Goal: Task Accomplishment & Management: Manage account settings

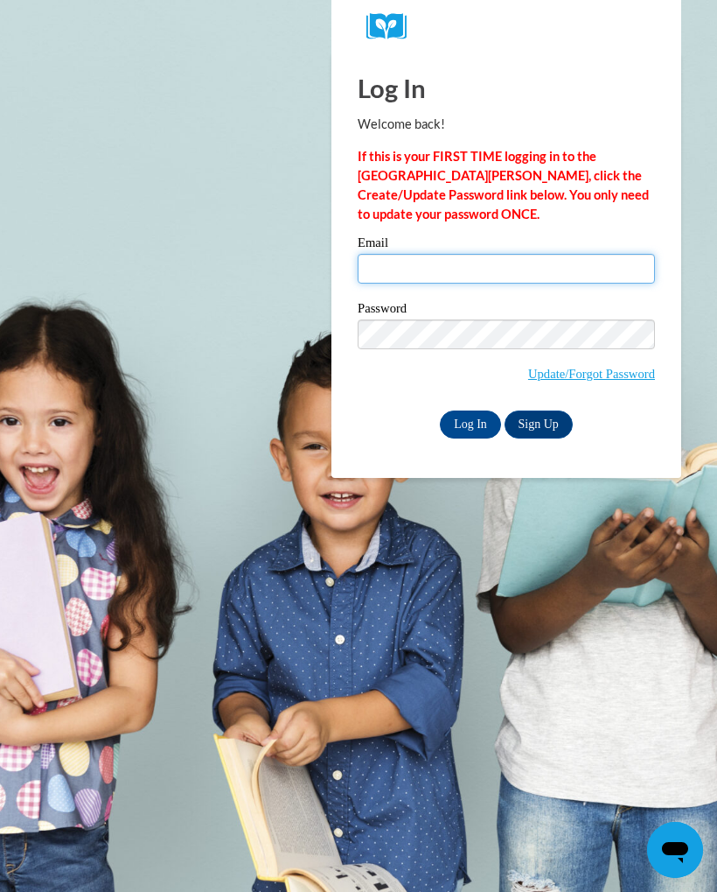
click at [404, 260] on input "Email" at bounding box center [506, 269] width 297 height 30
type input "altidupchurch@gmail.com"
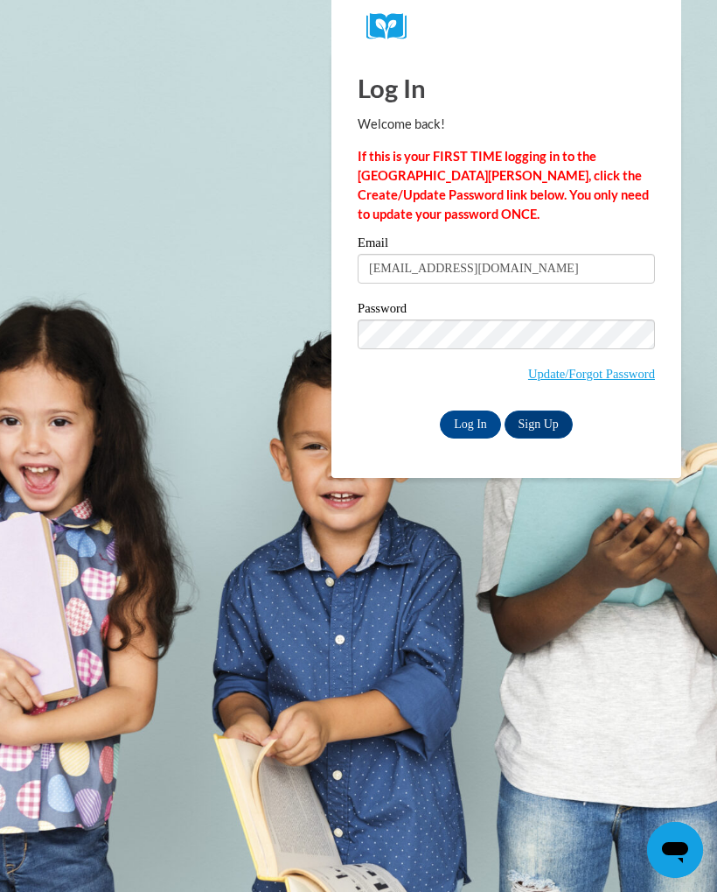
click at [469, 424] on input "Log In" at bounding box center [470, 424] width 61 height 28
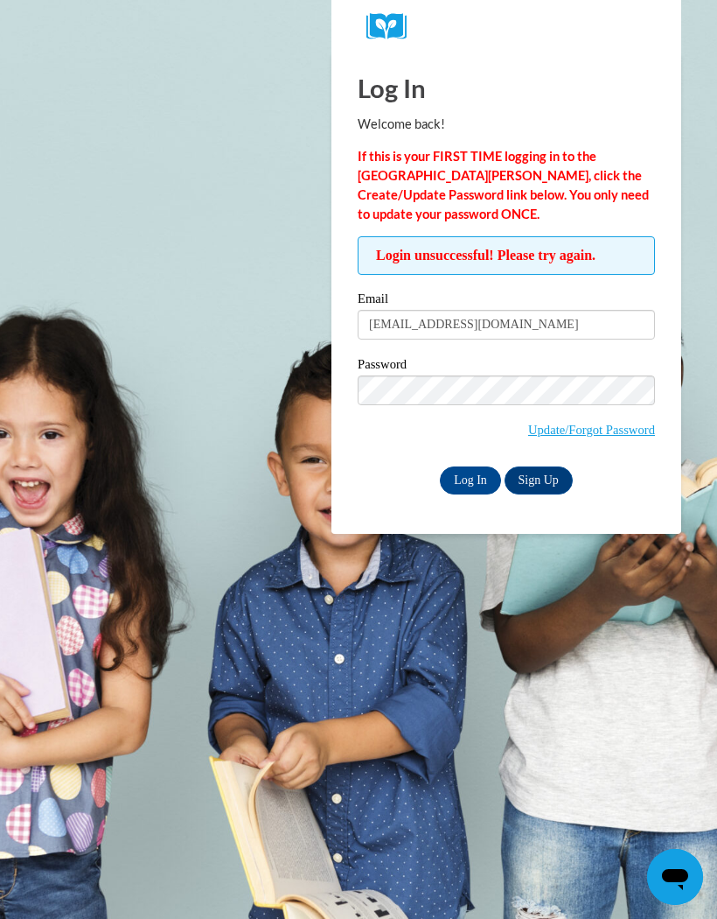
click at [470, 476] on input "Log In" at bounding box center [470, 480] width 61 height 28
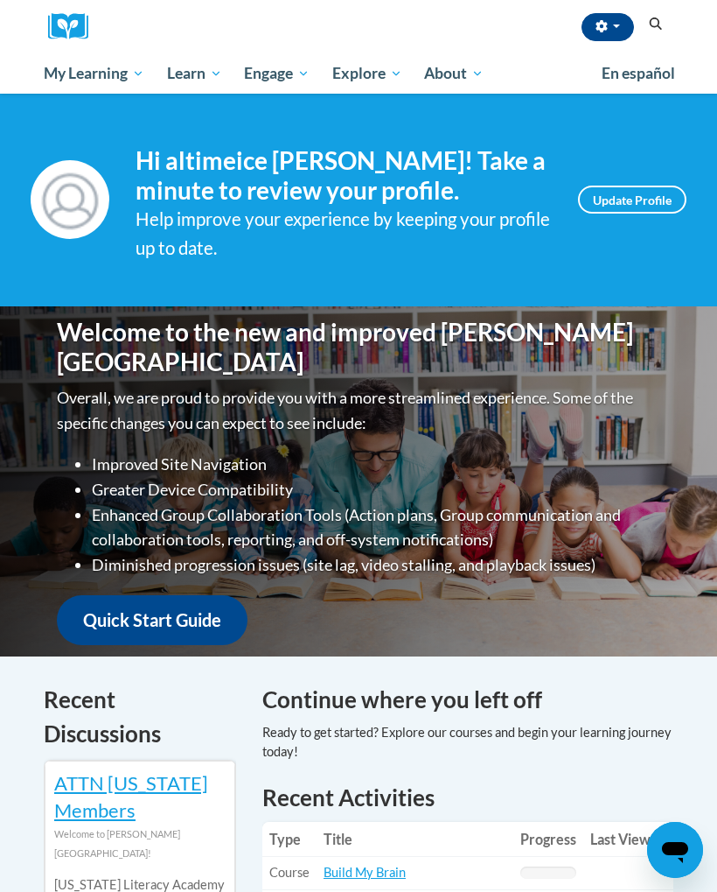
click at [0, 0] on span "My Course Progress" at bounding box center [0, 0] width 0 height 0
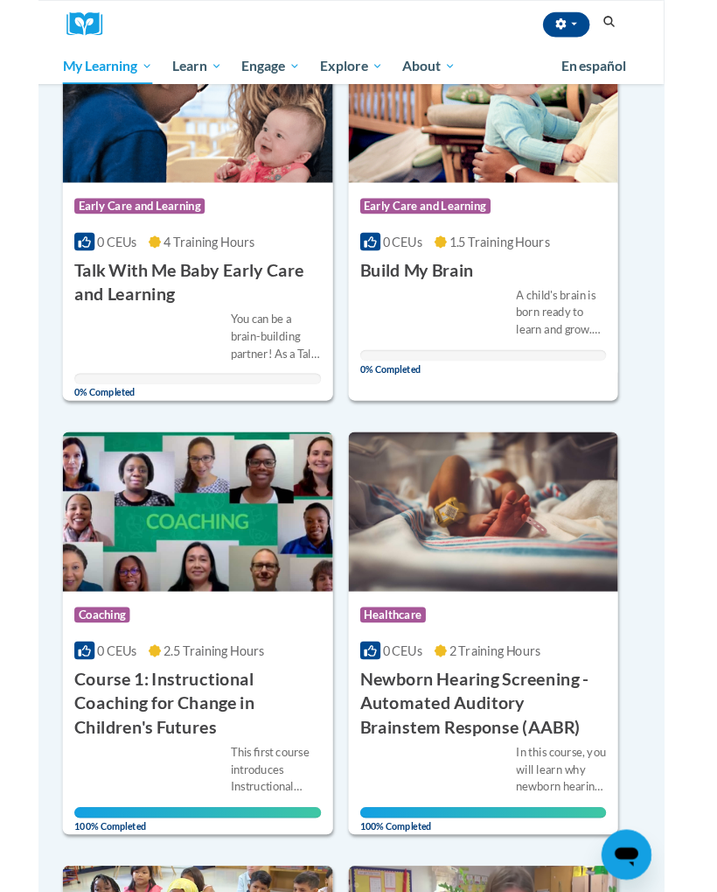
scroll to position [563, 0]
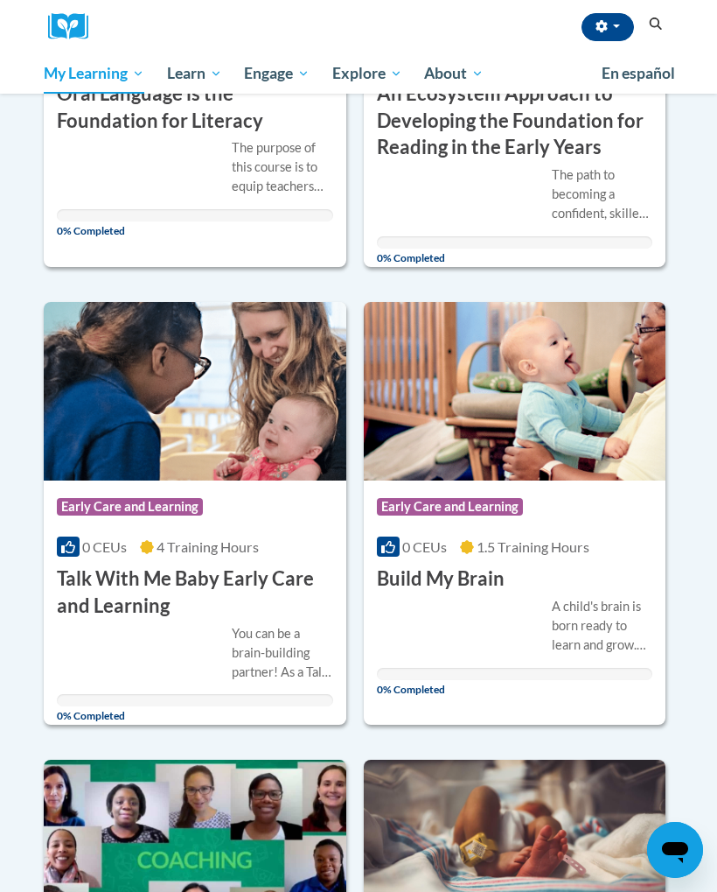
click at [596, 20] on icon "button" at bounding box center [602, 26] width 12 height 12
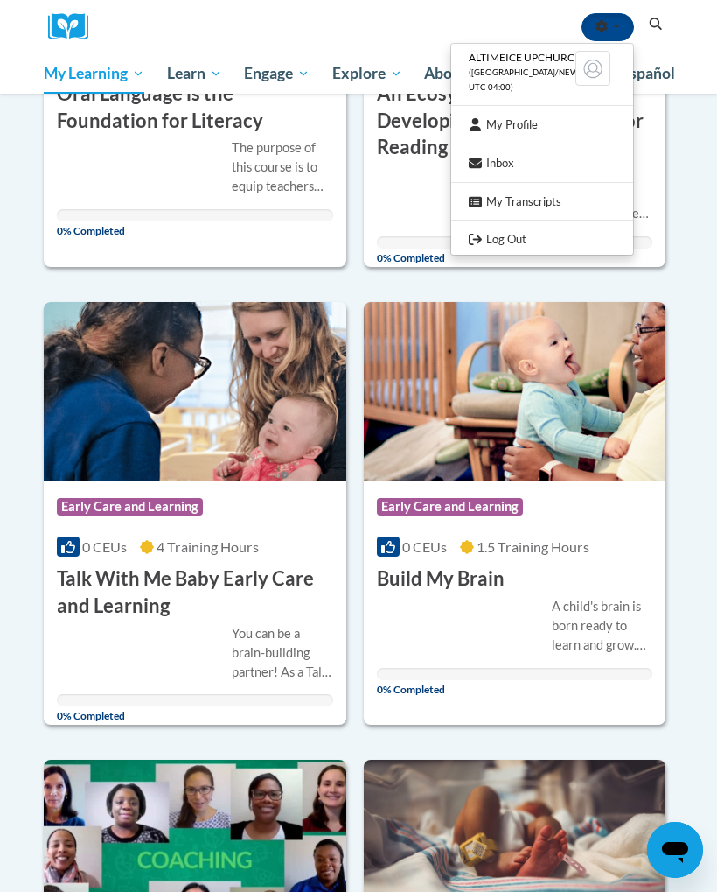
click at [493, 228] on link "Log Out" at bounding box center [542, 239] width 182 height 22
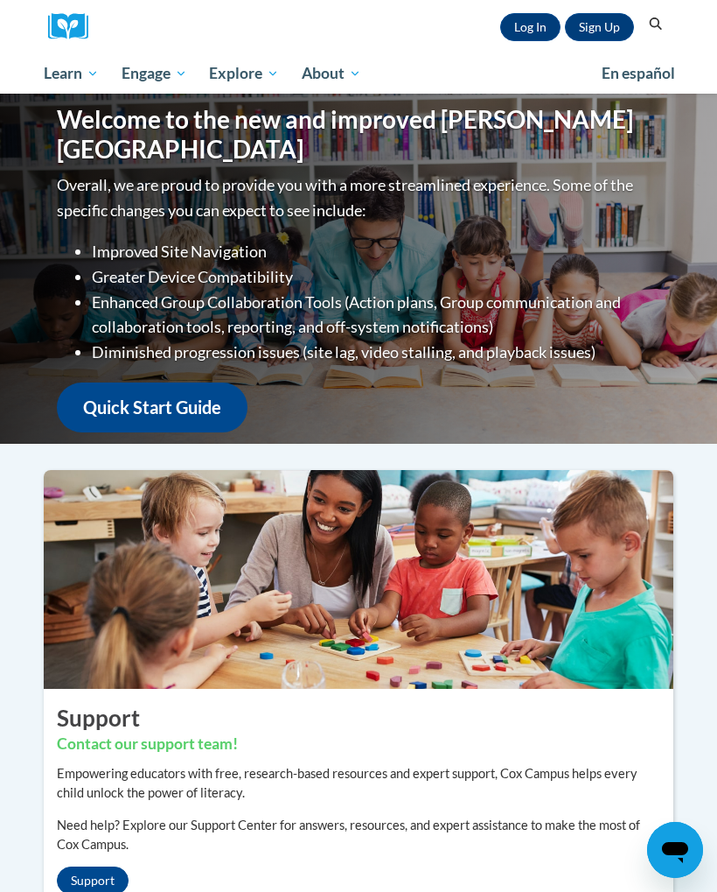
click at [511, 27] on link "Log In" at bounding box center [530, 27] width 60 height 28
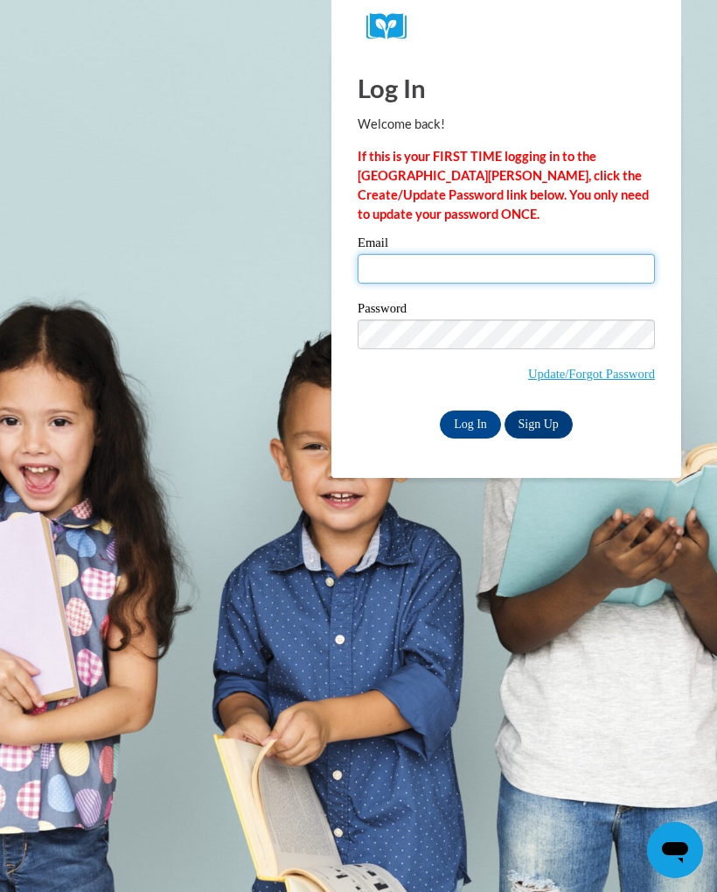
click at [437, 255] on input "Email" at bounding box center [506, 269] width 297 height 30
type input "[EMAIL_ADDRESS][DOMAIN_NAME]"
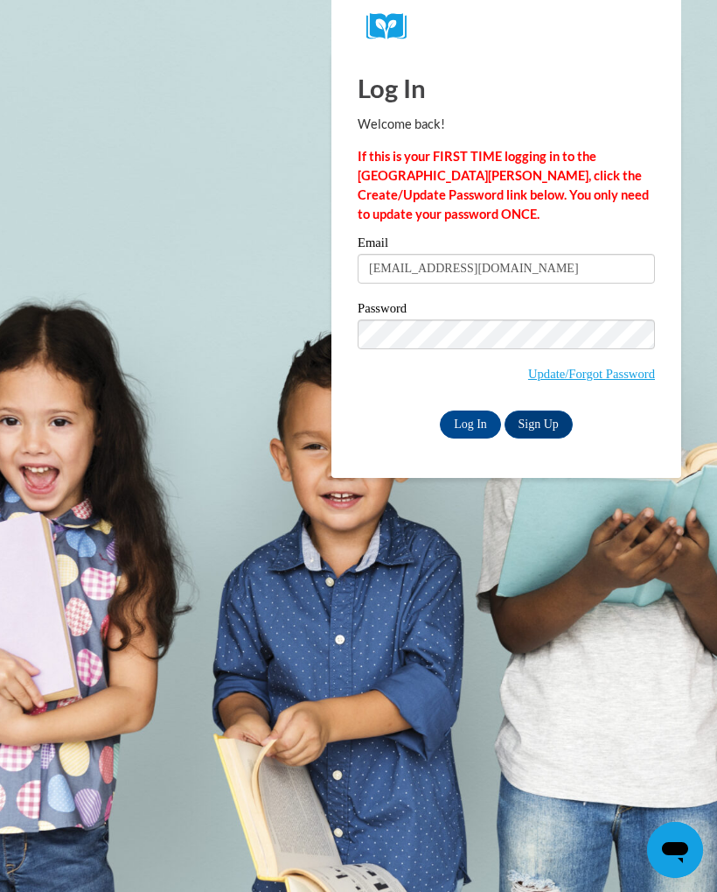
click at [463, 427] on input "Log In" at bounding box center [470, 424] width 61 height 28
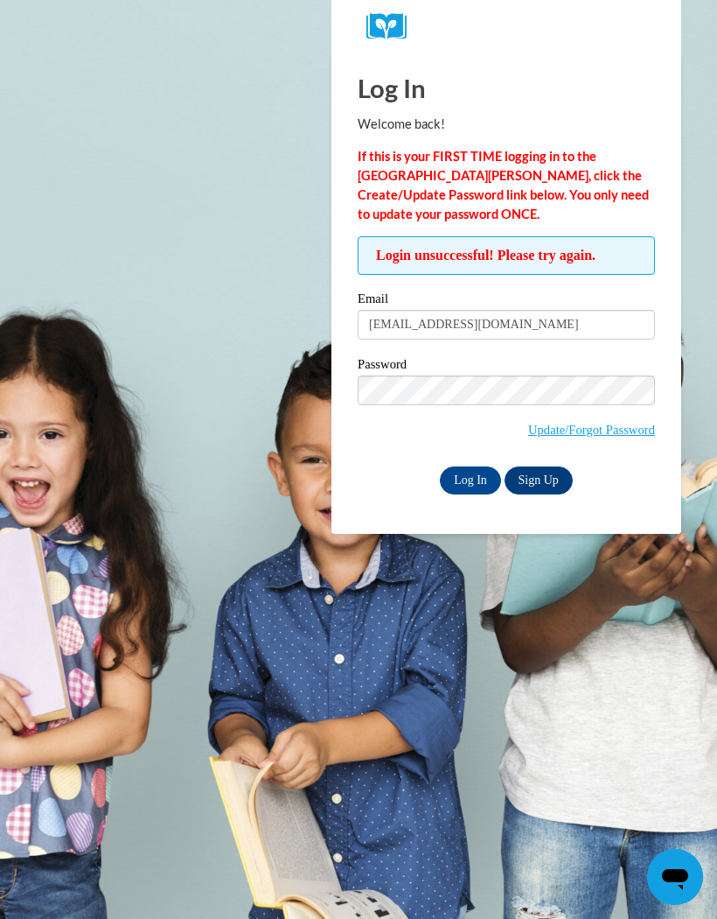
click at [477, 472] on input "Log In" at bounding box center [470, 480] width 61 height 28
click at [479, 476] on input "Log In" at bounding box center [470, 480] width 61 height 28
click at [480, 472] on input "Log In" at bounding box center [470, 480] width 61 height 28
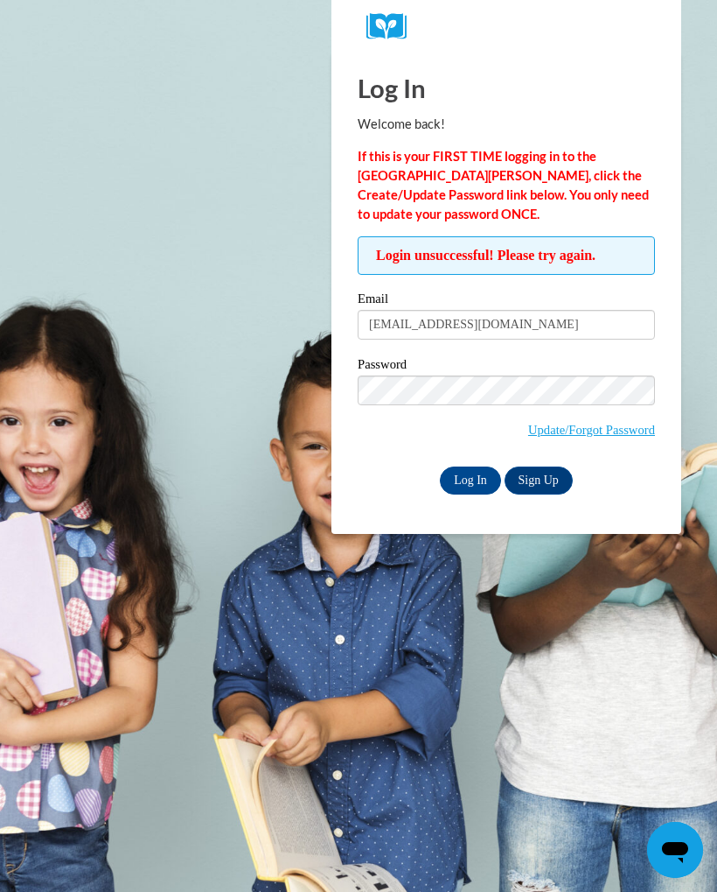
click at [150, 88] on body "Log In Welcome back! If this is your FIRST TIME logging in to the [GEOGRAPHIC_D…" at bounding box center [358, 446] width 717 height 892
click at [184, 220] on body "Log In Welcome back! If this is your FIRST TIME logging in to the NEW Cox Campu…" at bounding box center [358, 446] width 717 height 892
click at [541, 294] on label "Email" at bounding box center [506, 300] width 297 height 17
click at [541, 310] on input "demecia.tatum1@icloud.com" at bounding box center [506, 325] width 297 height 30
type input "tatum.tina@yahoo.com"
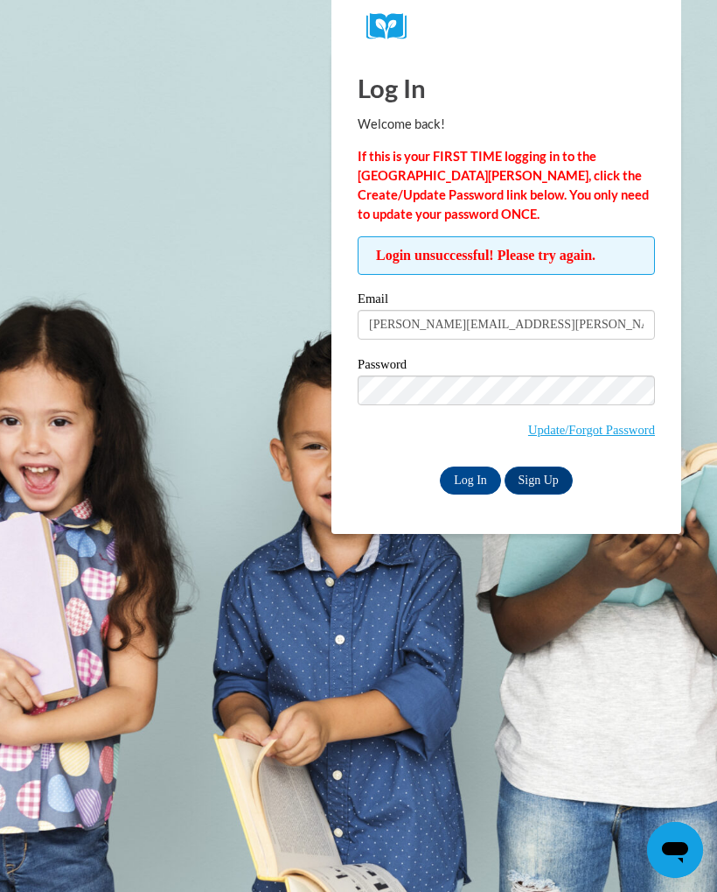
click at [479, 472] on input "Log In" at bounding box center [470, 480] width 61 height 28
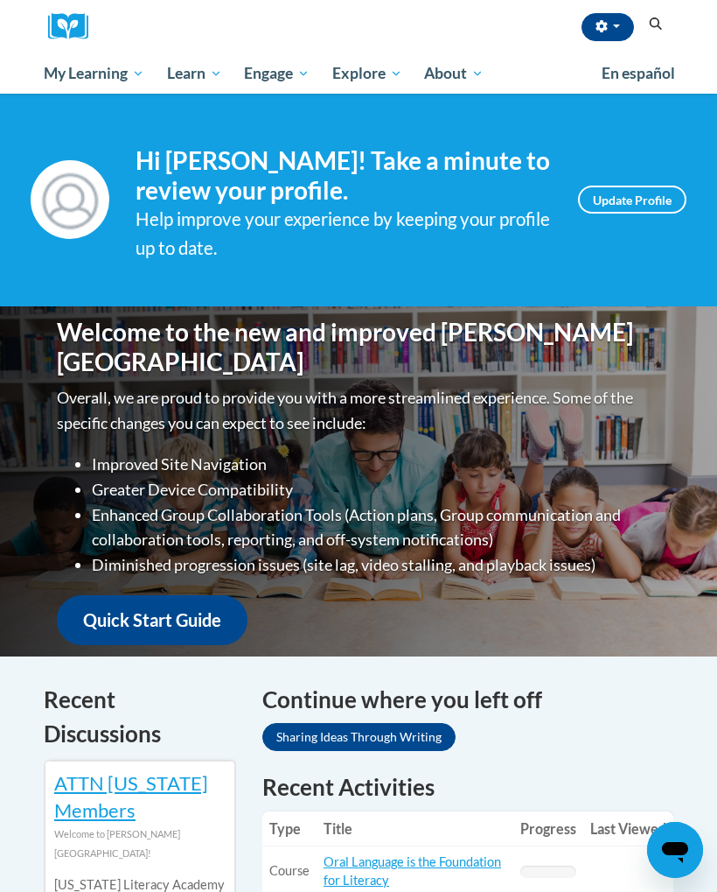
click at [0, 0] on span "My Course Progress" at bounding box center [0, 0] width 0 height 0
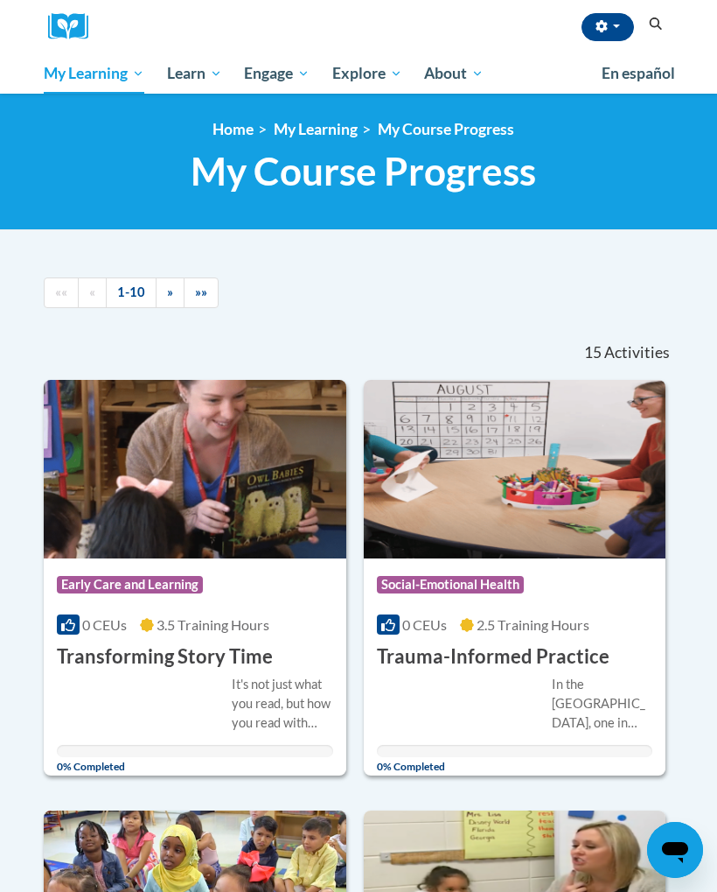
click at [613, 25] on span "button" at bounding box center [616, 25] width 7 height 3
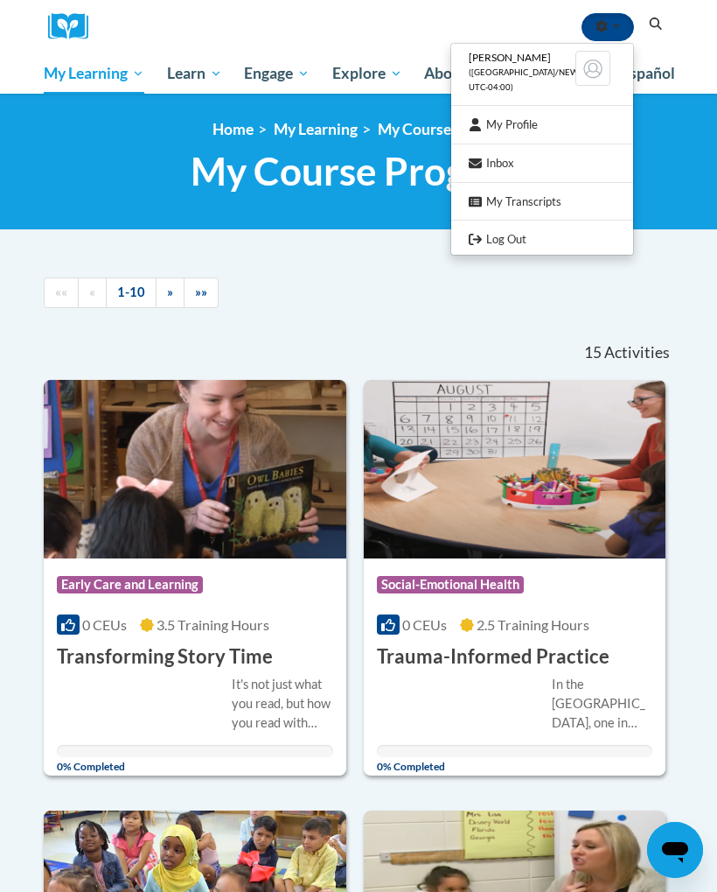
click at [507, 236] on link "Log Out" at bounding box center [542, 239] width 182 height 22
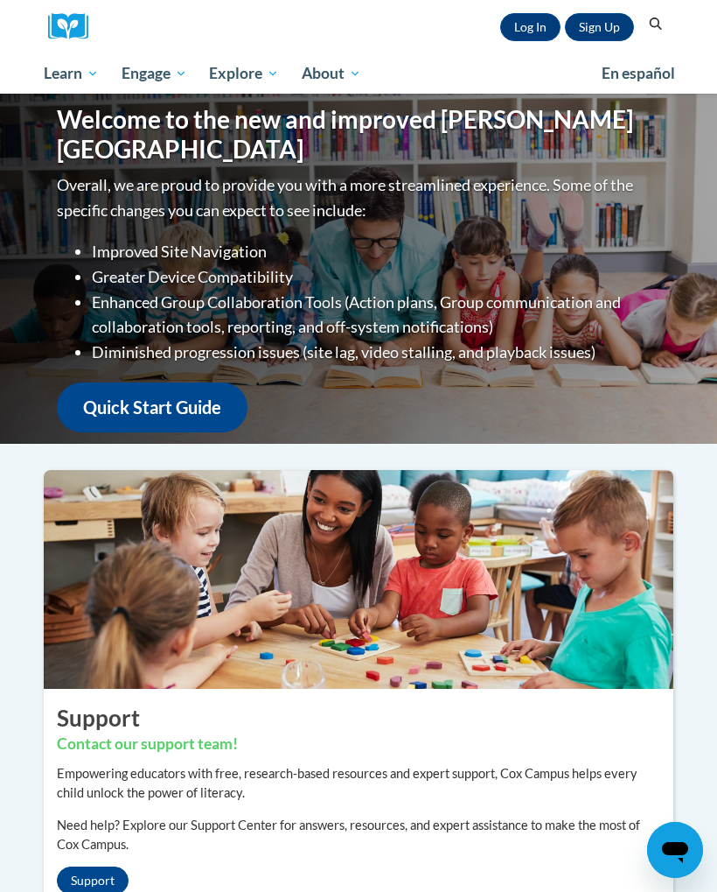
click at [521, 24] on link "Log In" at bounding box center [530, 27] width 60 height 28
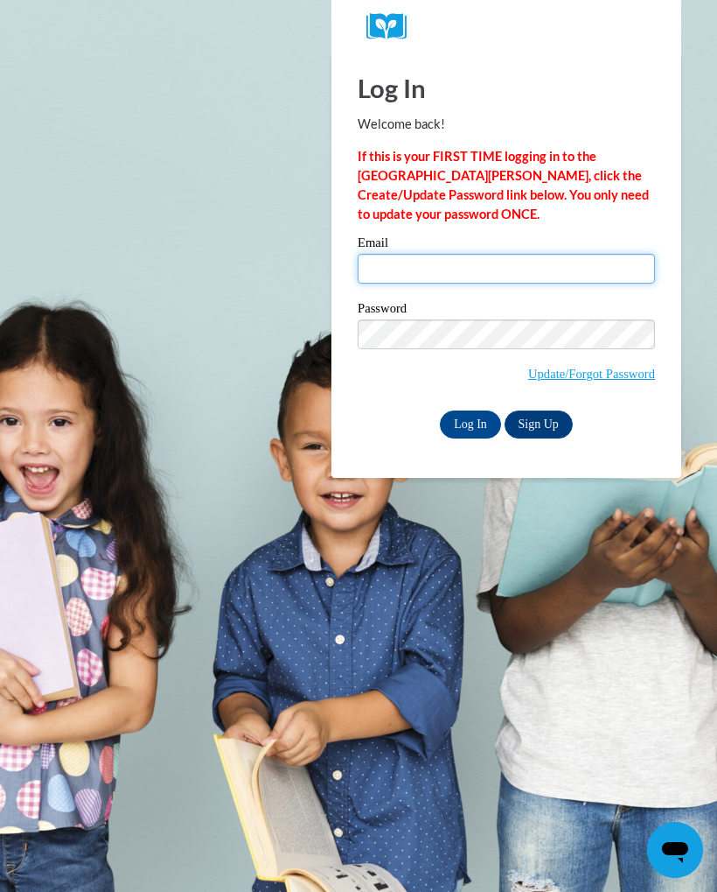
click at [422, 256] on input "Email" at bounding box center [506, 269] width 297 height 30
type input "enyiamarie@gmail.com"
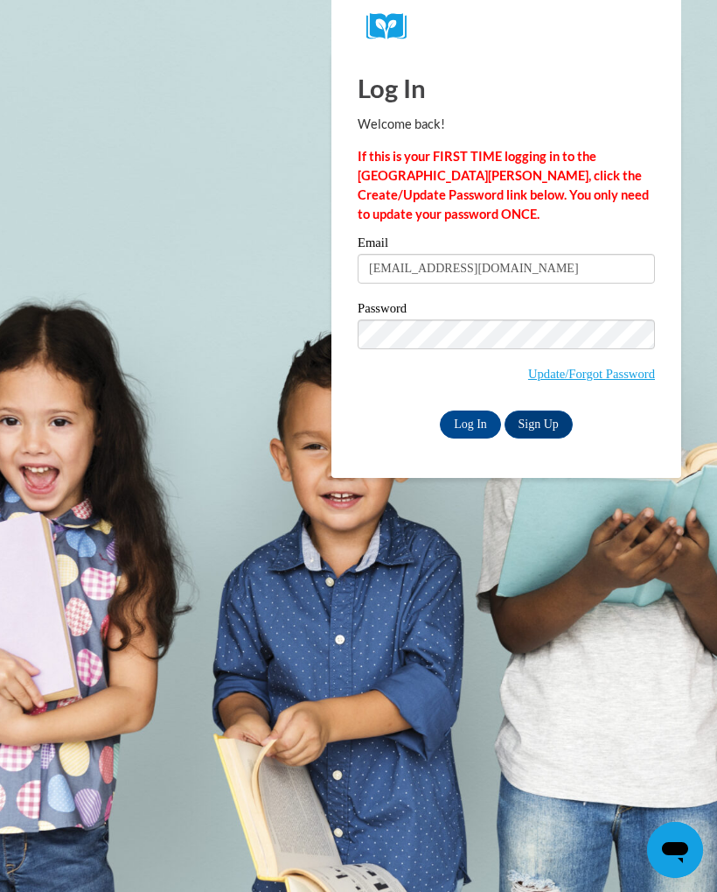
click at [476, 417] on input "Log In" at bounding box center [470, 424] width 61 height 28
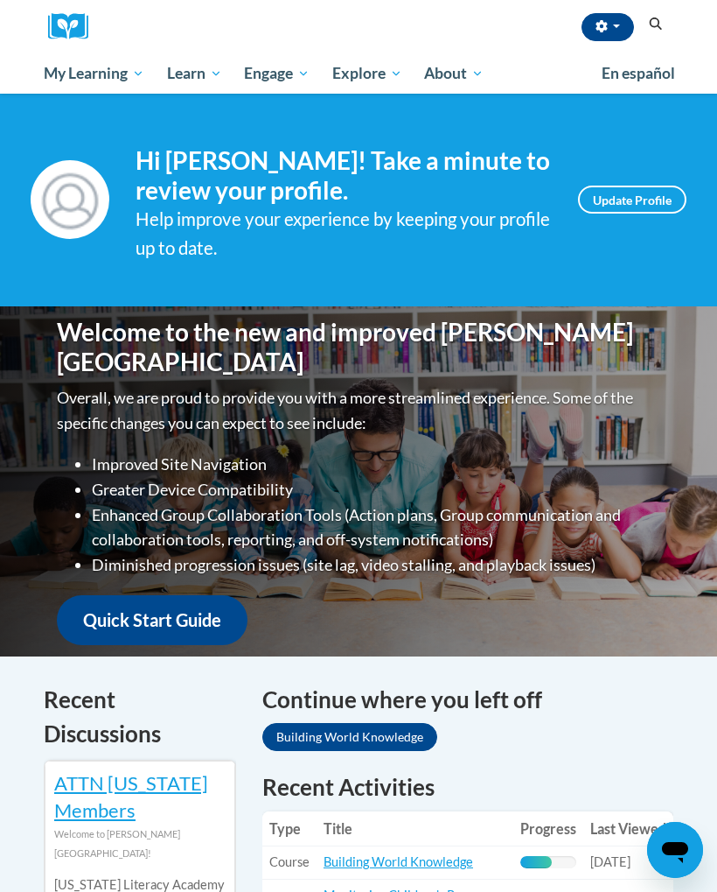
click at [595, 27] on button "button" at bounding box center [608, 27] width 52 height 28
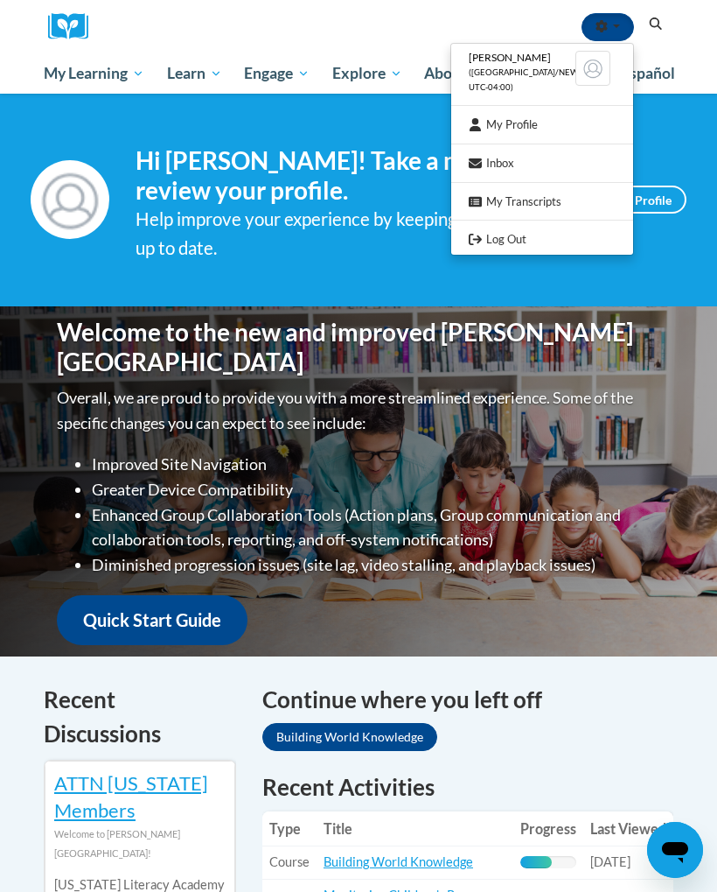
click at [497, 231] on link "Log Out" at bounding box center [542, 239] width 182 height 22
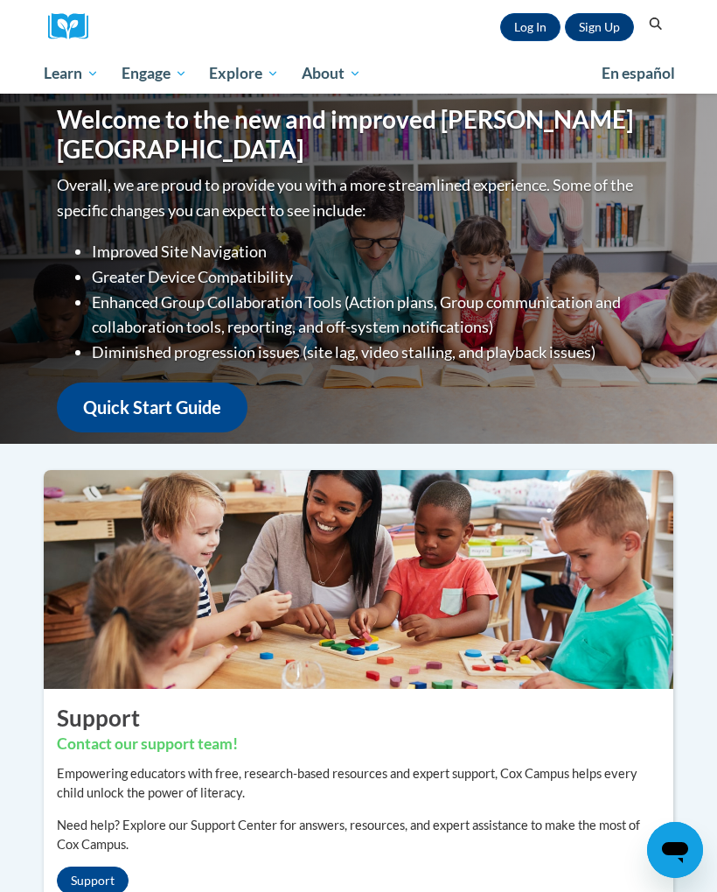
click at [521, 17] on link "Log In" at bounding box center [530, 27] width 60 height 28
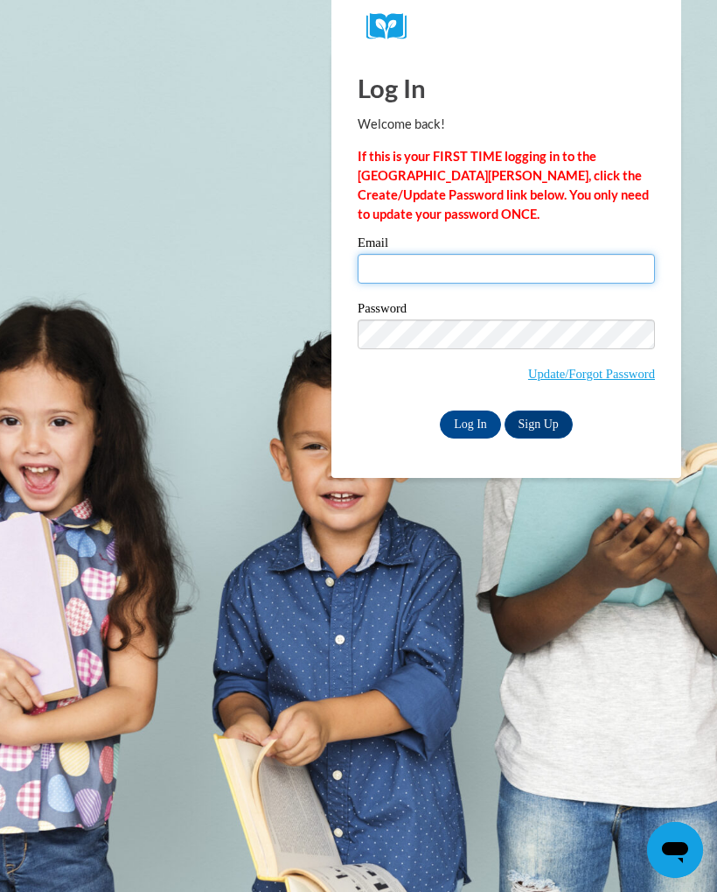
click at [422, 272] on input "Email" at bounding box center [506, 269] width 297 height 30
type input "sharonrobinson615@gmail.com"
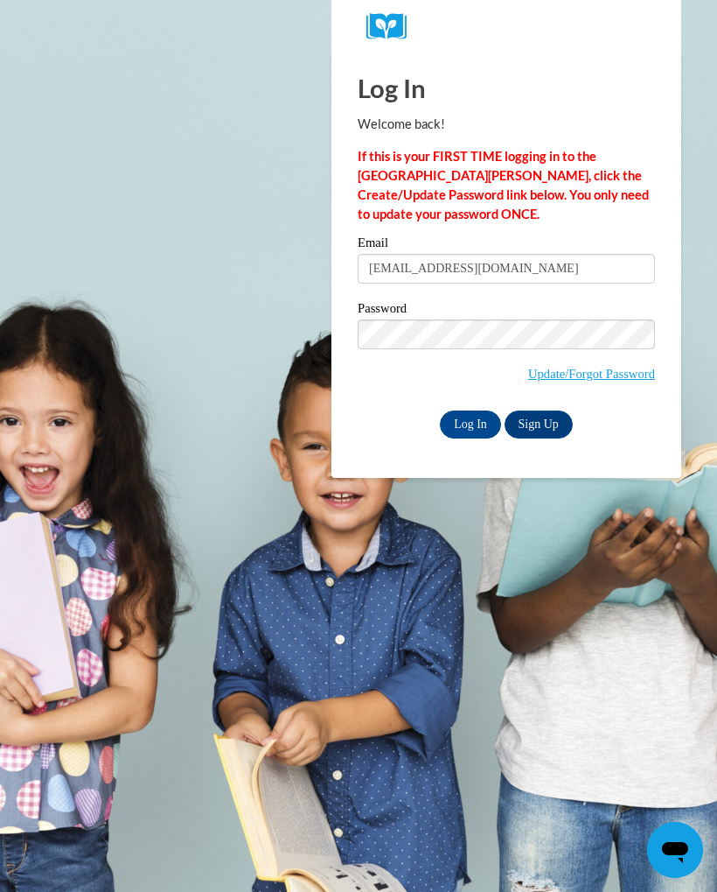
click at [478, 416] on input "Log In" at bounding box center [470, 424] width 61 height 28
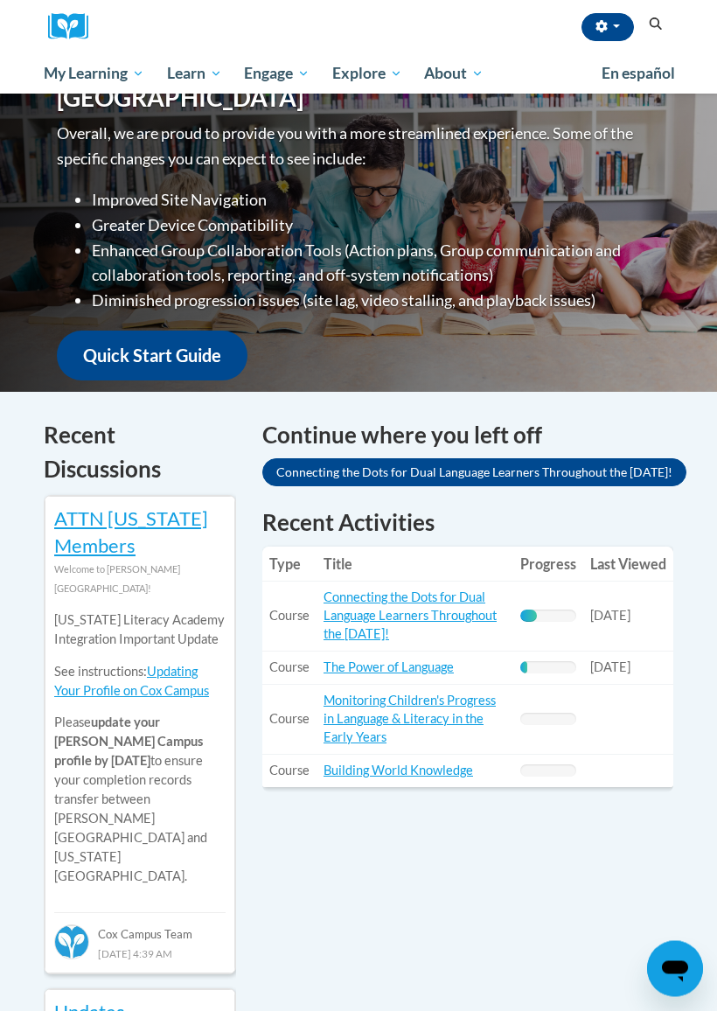
scroll to position [277, 0]
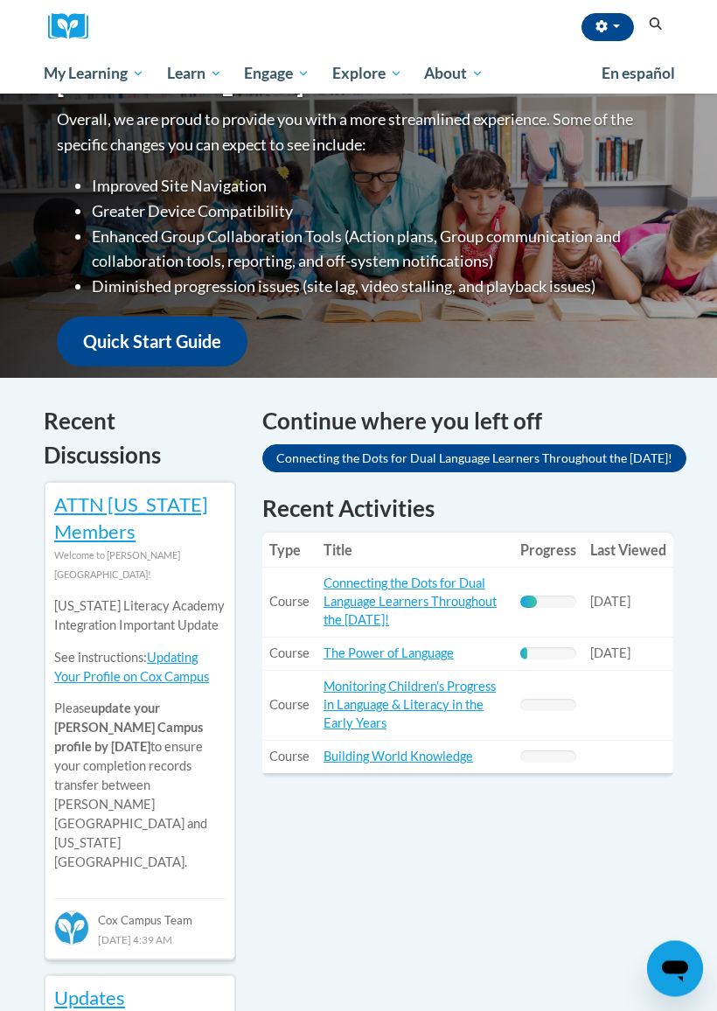
click at [601, 28] on button "button" at bounding box center [608, 27] width 52 height 28
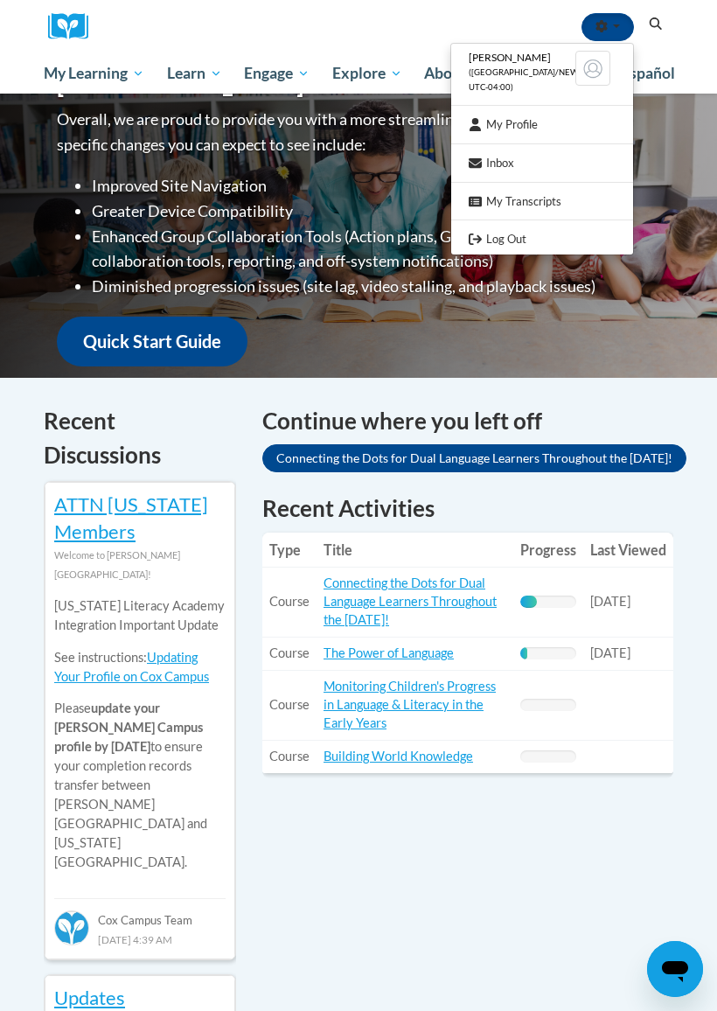
click at [342, 164] on div at bounding box center [358, 505] width 717 height 1011
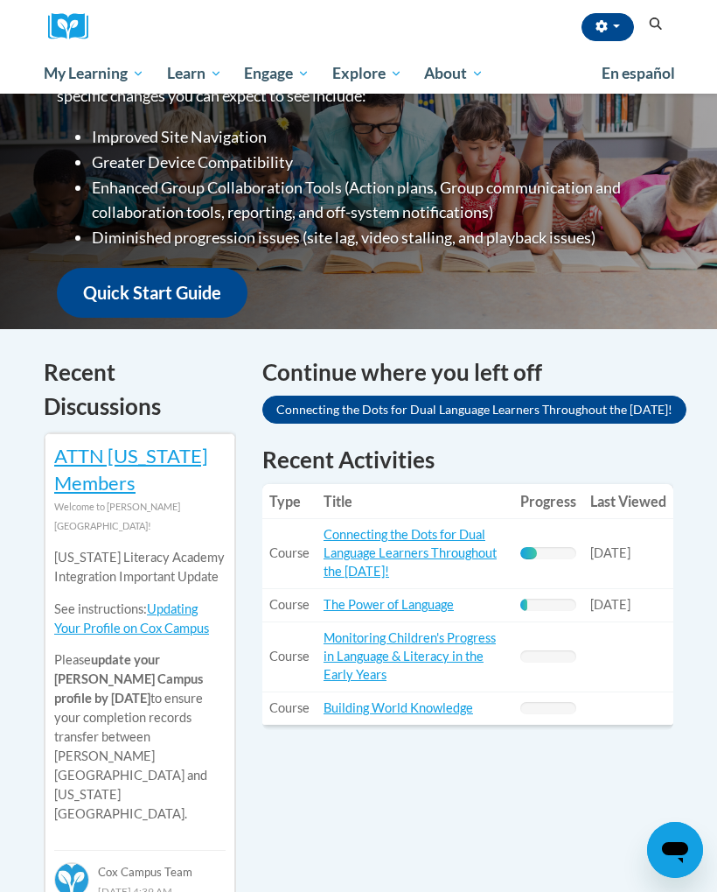
scroll to position [326, 0]
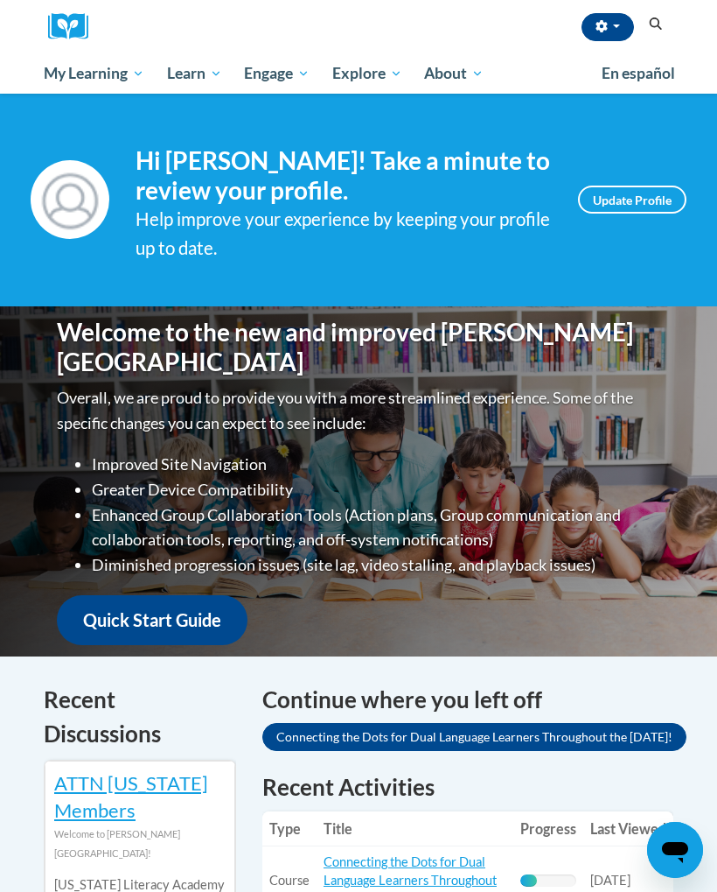
click at [596, 22] on icon "button" at bounding box center [602, 26] width 12 height 12
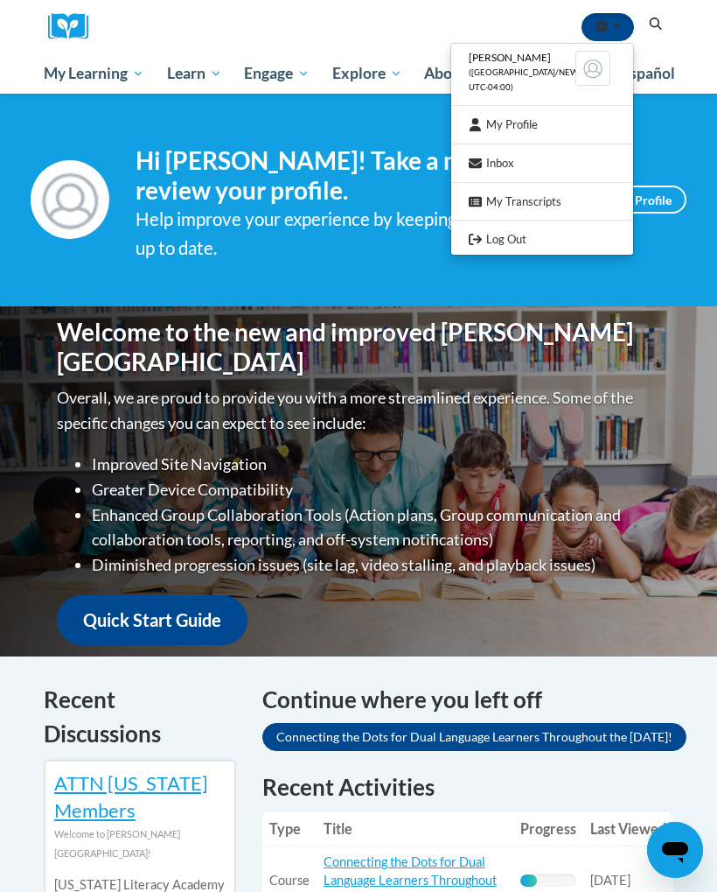
click at [494, 228] on link "Log Out" at bounding box center [542, 239] width 182 height 22
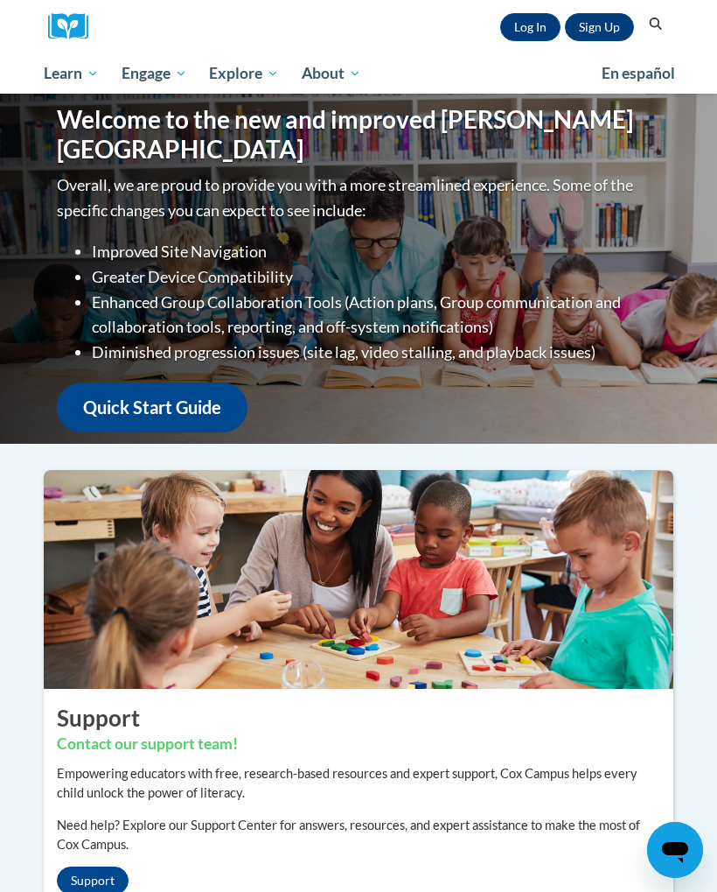
click at [507, 22] on link "Log In" at bounding box center [530, 27] width 60 height 28
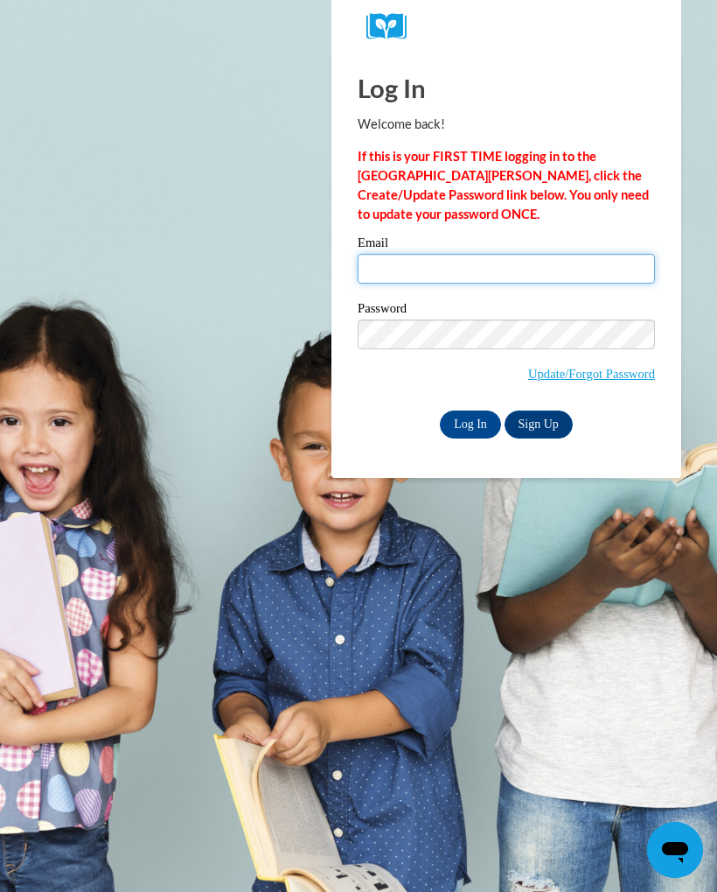
click at [426, 270] on input "Email" at bounding box center [506, 269] width 297 height 30
type input "[EMAIL_ADDRESS][DOMAIN_NAME]"
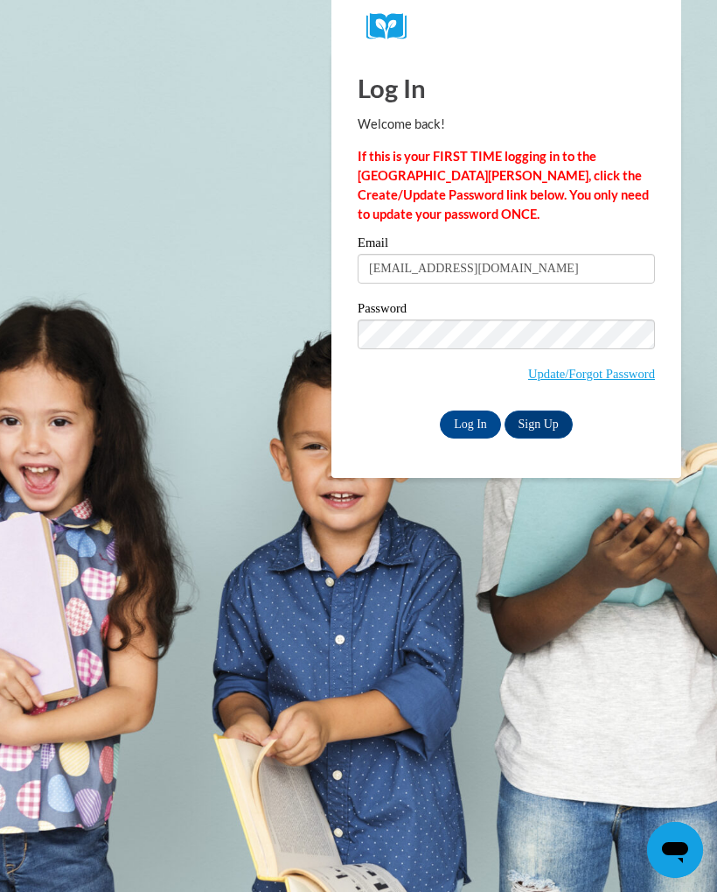
click at [466, 419] on input "Log In" at bounding box center [470, 424] width 61 height 28
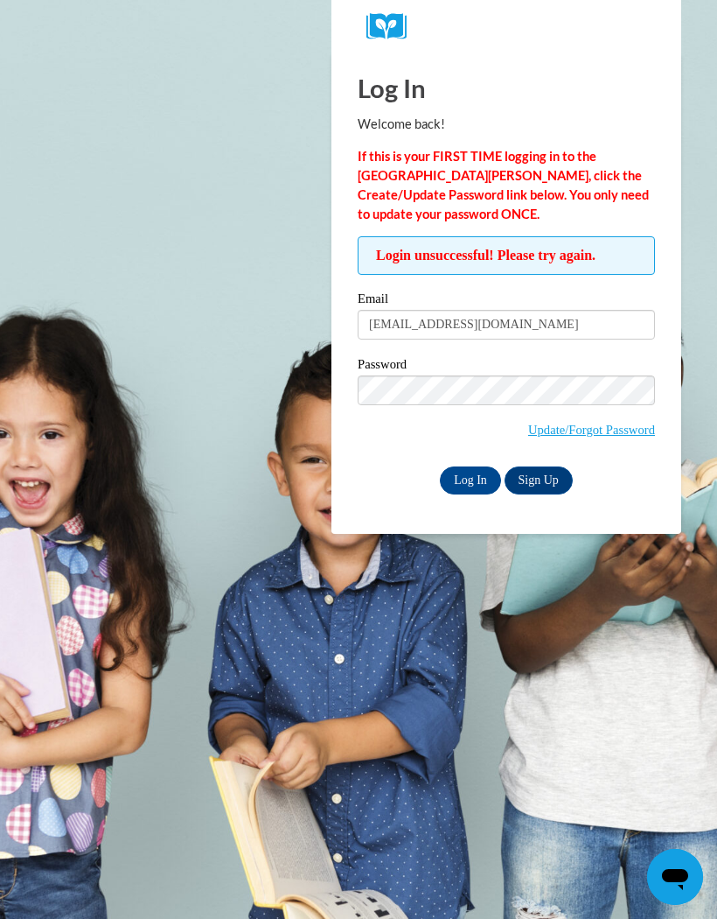
click at [160, 211] on body "Log In Welcome back! If this is your FIRST TIME logging in to the [GEOGRAPHIC_D…" at bounding box center [358, 459] width 717 height 919
